Goal: Navigation & Orientation: Go to known website

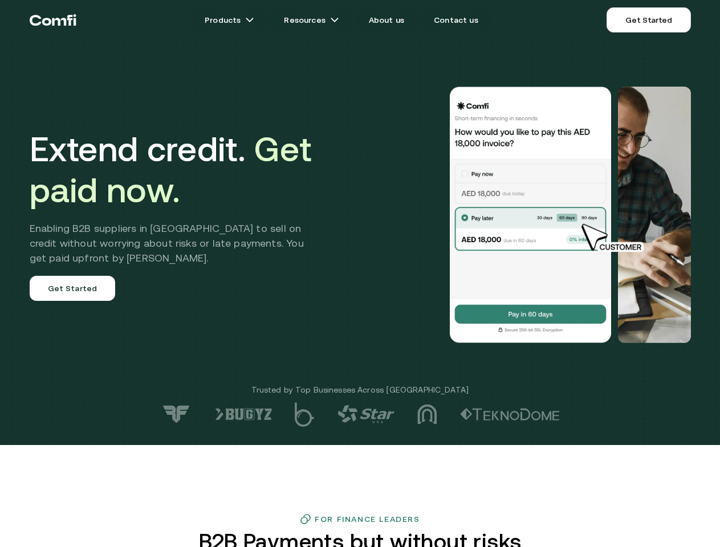
click at [359, 273] on div at bounding box center [512, 215] width 356 height 256
